Goal: Task Accomplishment & Management: Manage account settings

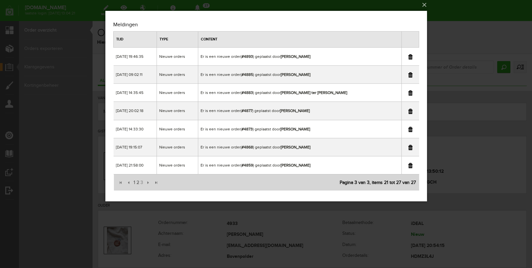
click at [459, 6] on div "×" at bounding box center [266, 132] width 532 height 268
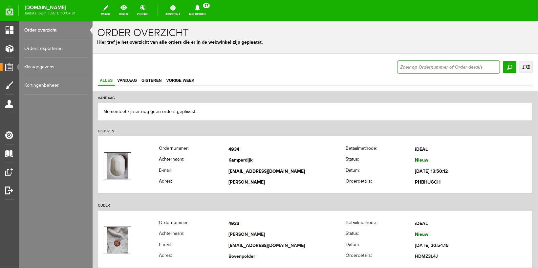
click at [413, 72] on input "text" at bounding box center [448, 66] width 102 height 13
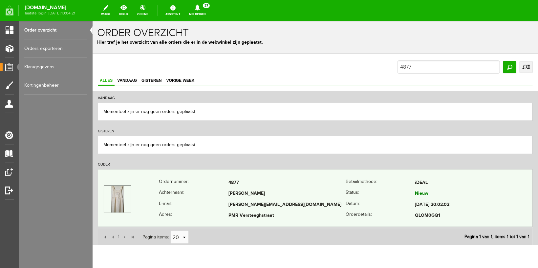
click at [180, 196] on th "Achternaam:" at bounding box center [194, 193] width 70 height 11
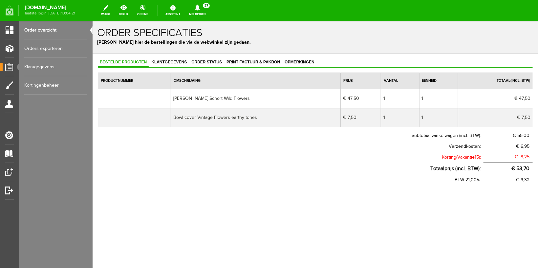
click at [209, 12] on link "Meldingen 27 Nieuwe orders Er is een nieuwe order( #4934 ) geplaatst door [PERS…" at bounding box center [197, 10] width 25 height 14
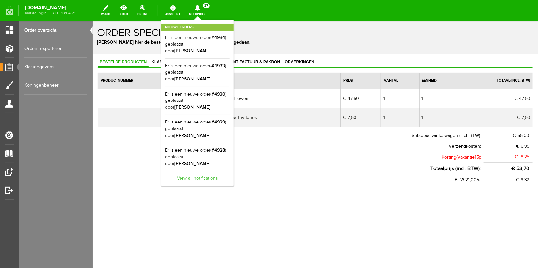
click at [209, 171] on link "View all notifications" at bounding box center [198, 176] width 64 height 11
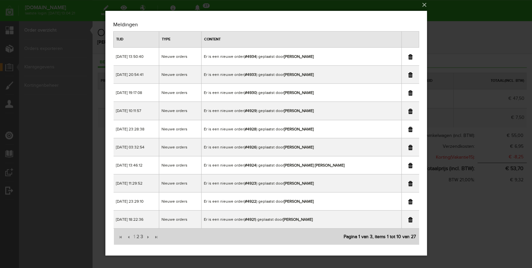
scroll to position [2, 0]
click at [142, 237] on span "3" at bounding box center [142, 236] width 4 height 13
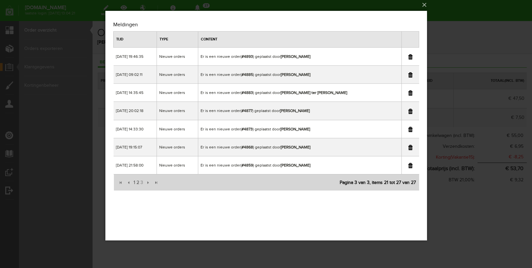
scroll to position [0, 0]
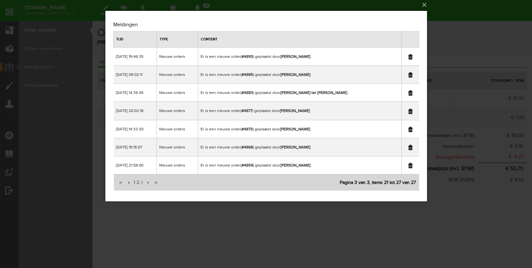
drag, startPoint x: 453, startPoint y: 22, endPoint x: 342, endPoint y: 19, distance: 111.4
click at [453, 22] on div "×" at bounding box center [266, 132] width 532 height 268
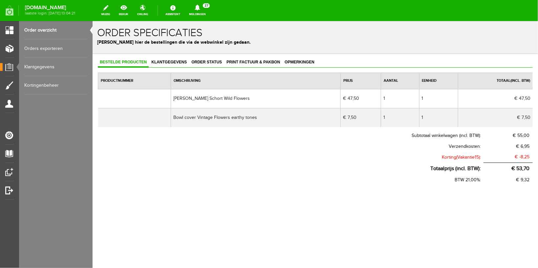
click at [46, 31] on link "Order overzicht" at bounding box center [55, 30] width 63 height 18
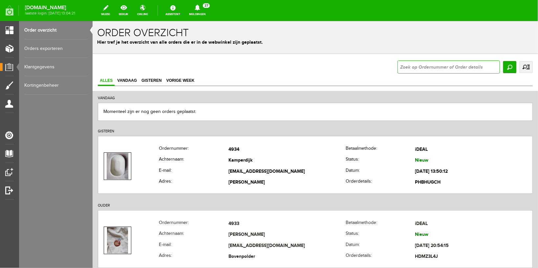
drag, startPoint x: 506, startPoint y: 85, endPoint x: 410, endPoint y: 63, distance: 99.1
click at [413, 64] on input "text" at bounding box center [448, 66] width 102 height 13
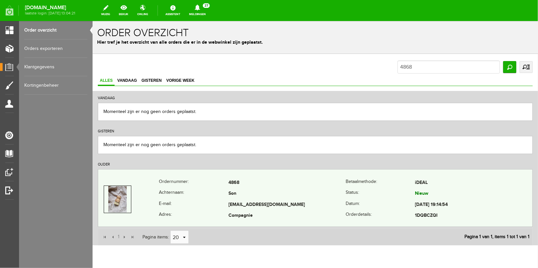
click at [204, 193] on th "Achternaam:" at bounding box center [194, 193] width 70 height 11
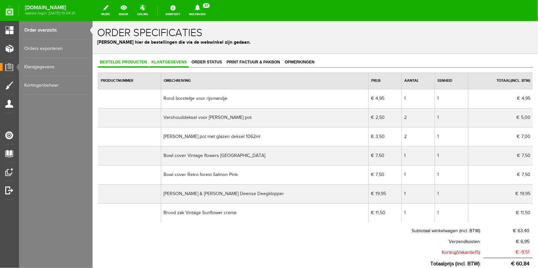
click at [165, 62] on span "Klantgegevens" at bounding box center [168, 61] width 39 height 5
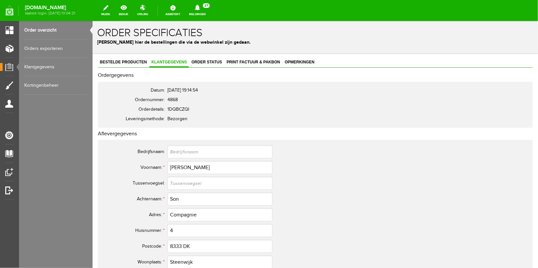
click at [201, 9] on icon at bounding box center [197, 8] width 17 height 6
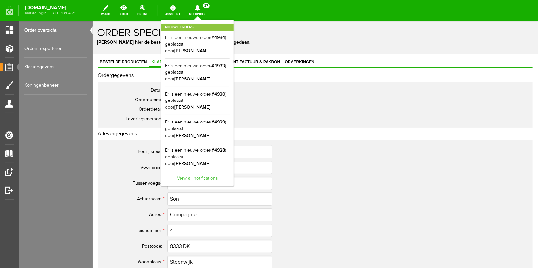
click at [192, 171] on link "View all notifications" at bounding box center [198, 176] width 64 height 11
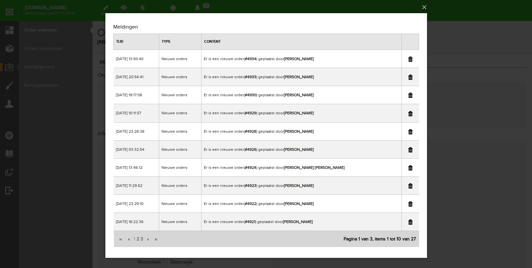
scroll to position [2, 0]
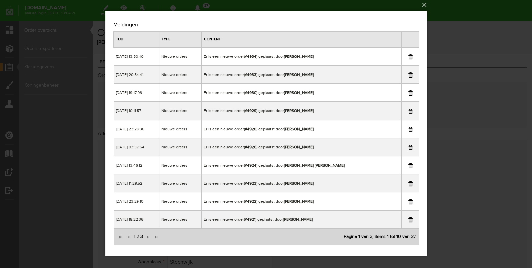
click at [141, 236] on span "3" at bounding box center [142, 236] width 4 height 13
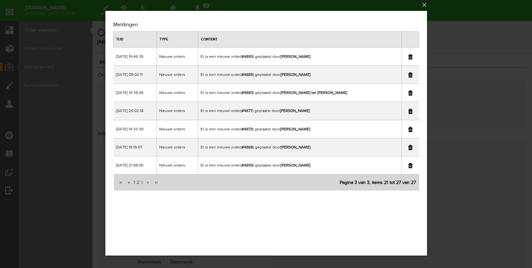
scroll to position [0, 0]
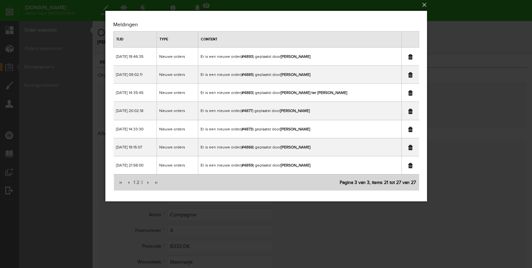
click at [476, 54] on div "×" at bounding box center [266, 132] width 532 height 268
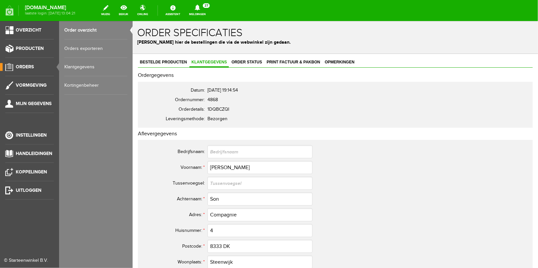
click at [68, 29] on link "Order overzicht" at bounding box center [95, 30] width 63 height 18
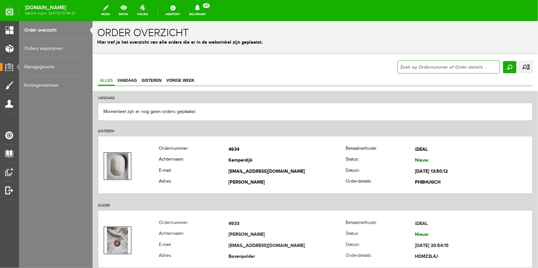
click at [397, 64] on input "text" at bounding box center [448, 66] width 102 height 13
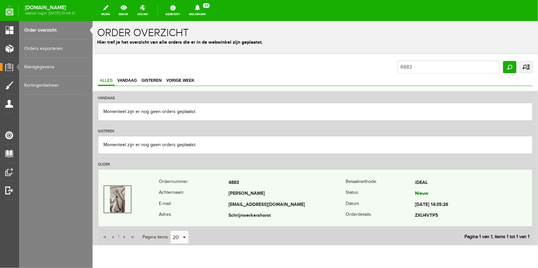
click at [192, 207] on th "E-mail:" at bounding box center [194, 204] width 70 height 11
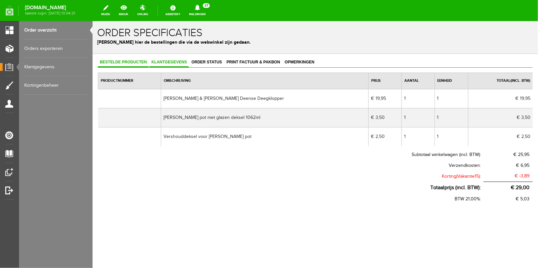
click at [158, 63] on span "Klantgegevens" at bounding box center [168, 61] width 39 height 5
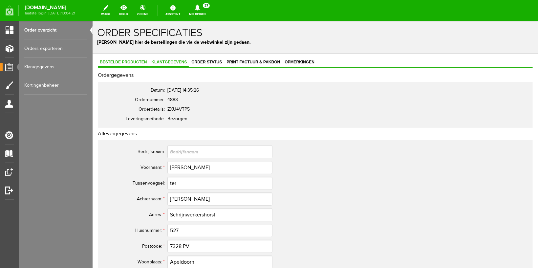
click at [123, 65] on link "Bestelde producten" at bounding box center [123, 62] width 51 height 10
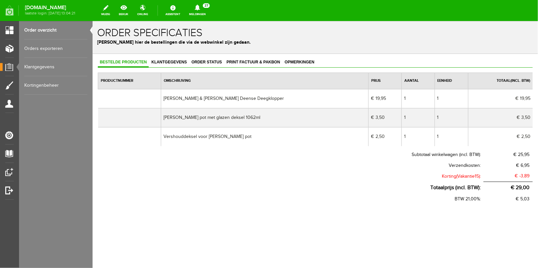
click at [47, 29] on link "Order overzicht" at bounding box center [55, 30] width 63 height 18
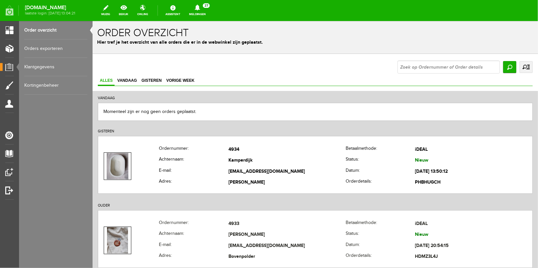
click at [202, 9] on icon at bounding box center [197, 8] width 17 height 6
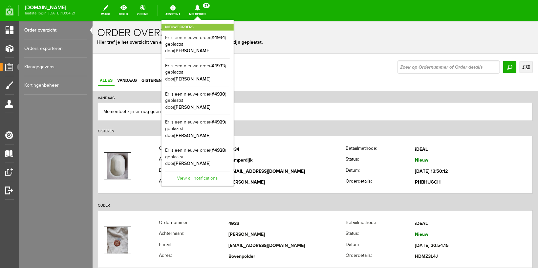
click at [207, 171] on link "View all notifications" at bounding box center [198, 176] width 64 height 11
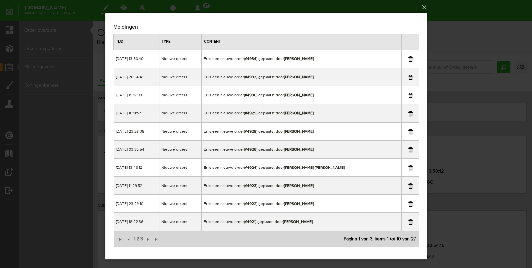
scroll to position [2, 0]
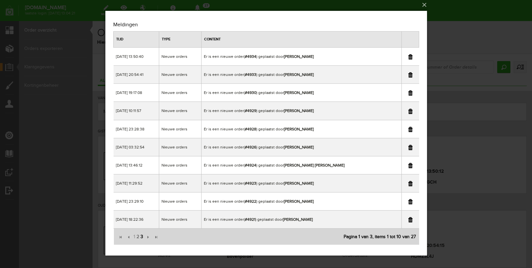
click at [143, 237] on span "3" at bounding box center [142, 236] width 4 height 13
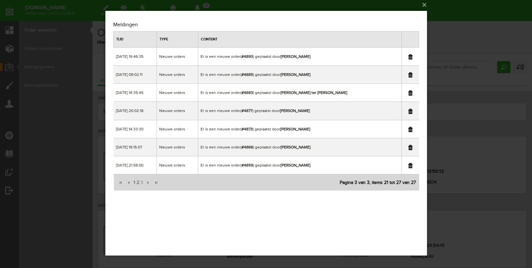
scroll to position [0, 0]
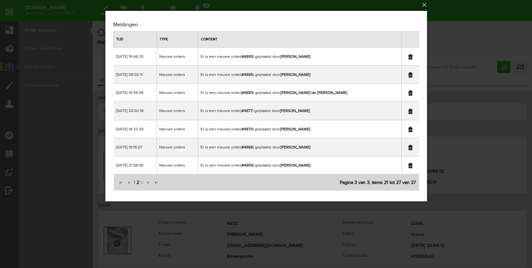
click at [137, 181] on span "2" at bounding box center [138, 182] width 4 height 13
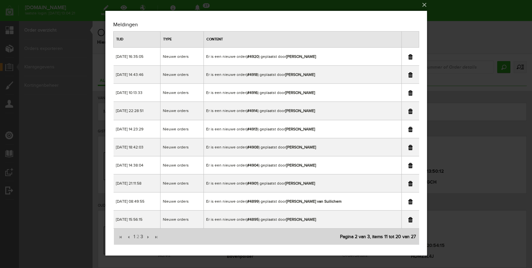
click at [475, 25] on div "×" at bounding box center [266, 132] width 532 height 268
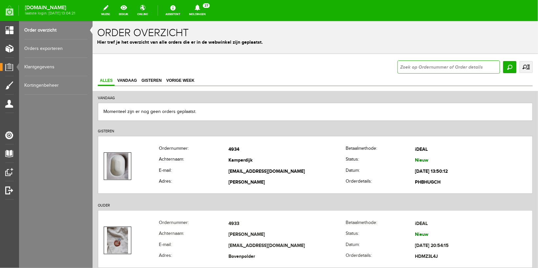
click at [429, 61] on input "text" at bounding box center [448, 66] width 102 height 13
type input "4899"
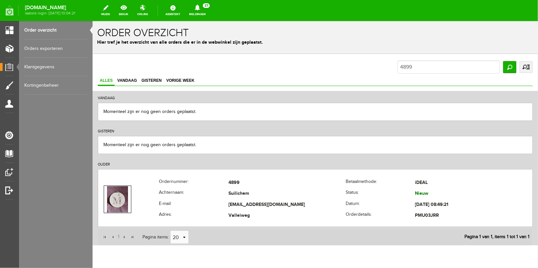
click at [38, 26] on link "Order overzicht" at bounding box center [55, 30] width 63 height 18
